Goal: Transaction & Acquisition: Download file/media

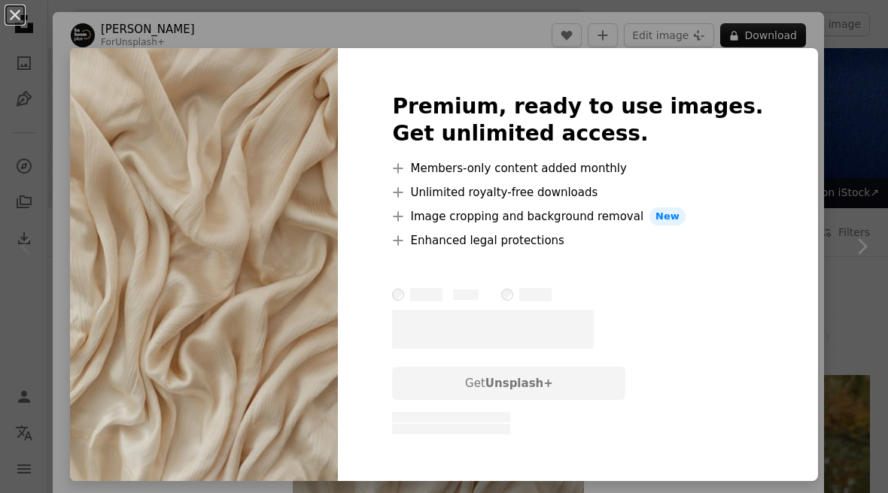
scroll to position [240, 0]
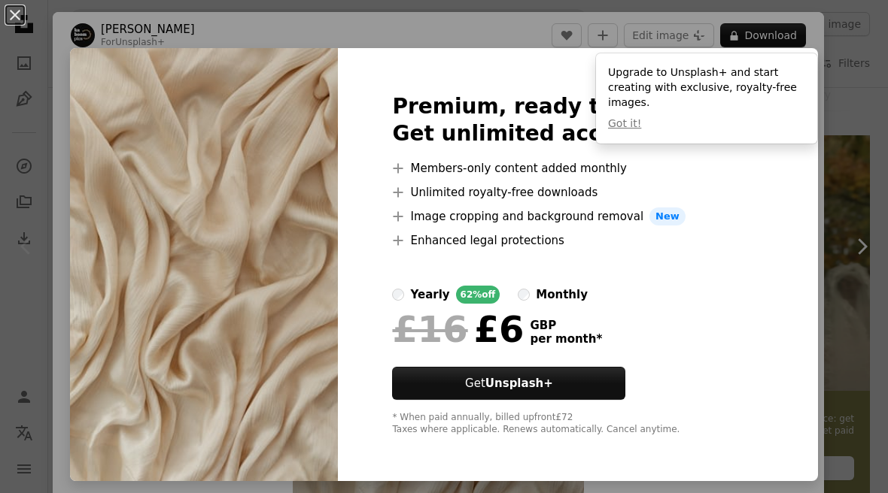
click at [808, 223] on div "An X shape Premium, ready to use images. Get unlimited access. A plus sign Memb…" at bounding box center [444, 246] width 888 height 493
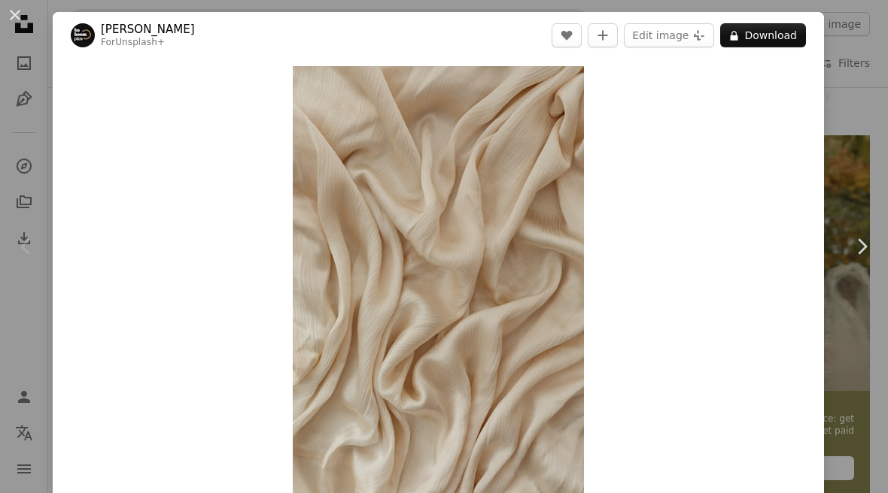
click at [824, 214] on div "Zoom in" at bounding box center [438, 284] width 771 height 451
click at [856, 472] on div "An X shape Chevron left Chevron right [PERSON_NAME] For Unsplash+ A heart A plu…" at bounding box center [444, 246] width 888 height 493
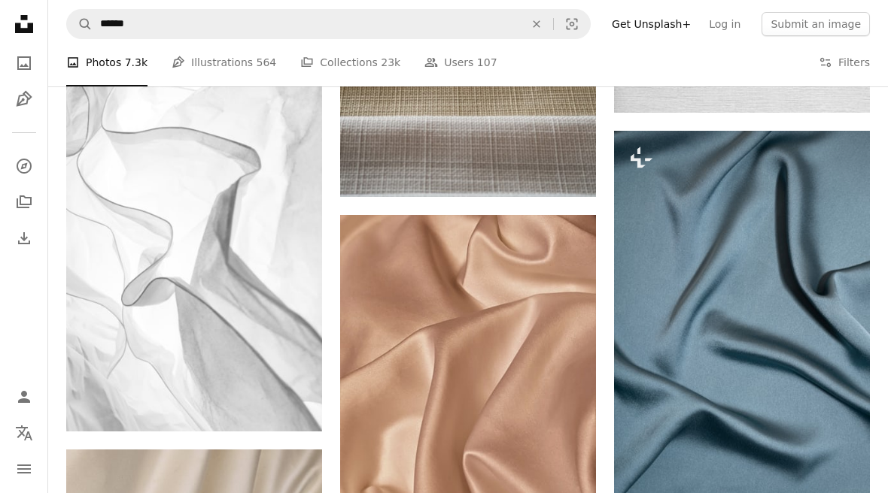
scroll to position [1706, 0]
click at [779, 351] on img at bounding box center [742, 323] width 256 height 384
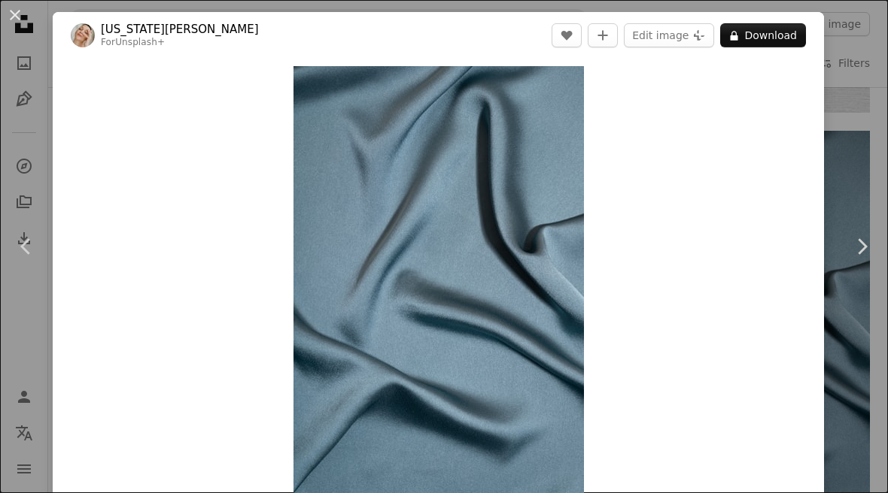
click at [20, 8] on button "An X shape" at bounding box center [15, 15] width 18 height 18
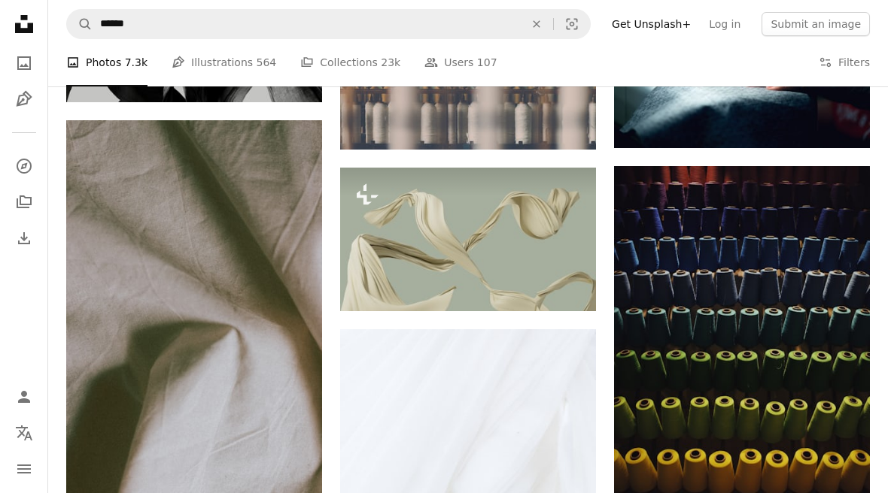
scroll to position [5590, 0]
click at [286, 474] on icon "Arrow pointing down" at bounding box center [292, 476] width 12 height 18
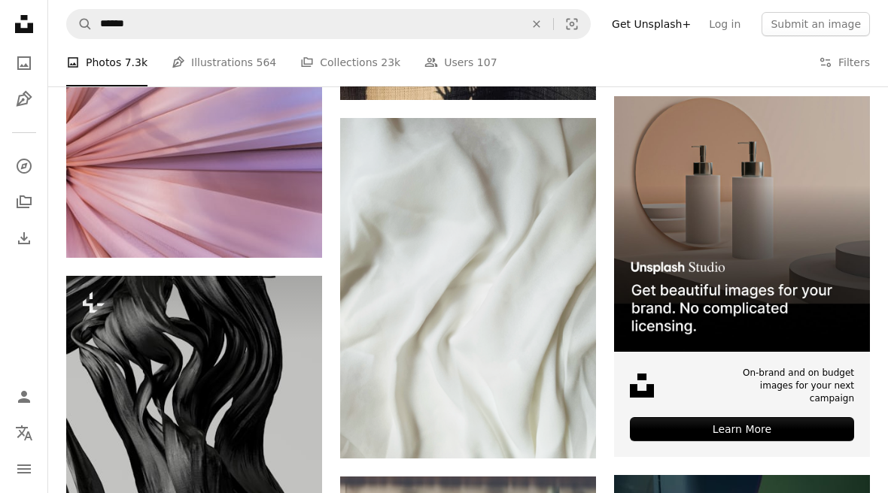
scroll to position [5092, 0]
click at [567, 433] on icon "Download" at bounding box center [566, 431] width 10 height 11
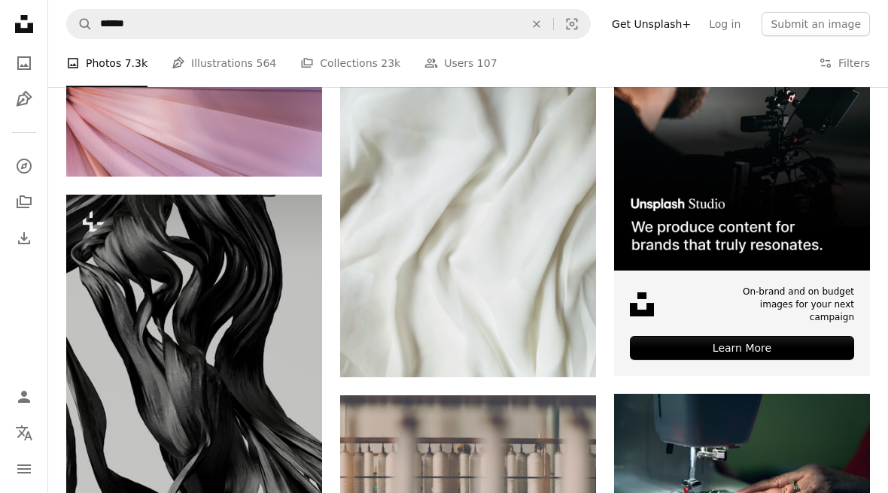
scroll to position [4818, 0]
